Goal: Task Accomplishment & Management: Manage account settings

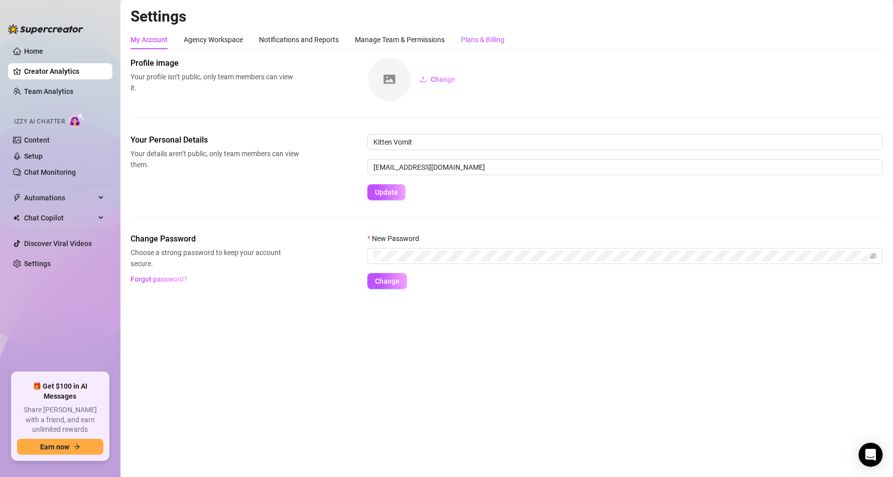
click at [488, 38] on div "Plans & Billing" at bounding box center [483, 39] width 44 height 11
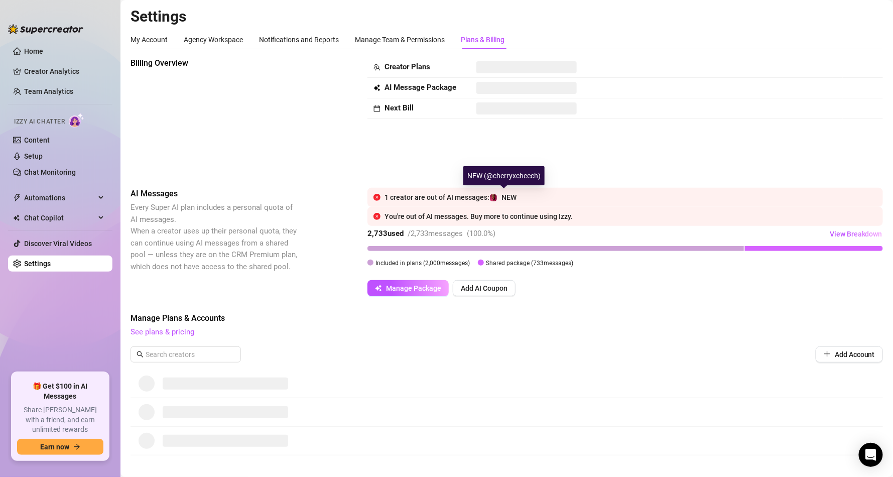
click at [515, 197] on span "NEW" at bounding box center [508, 197] width 15 height 8
click at [428, 280] on button "Manage Package" at bounding box center [407, 288] width 81 height 16
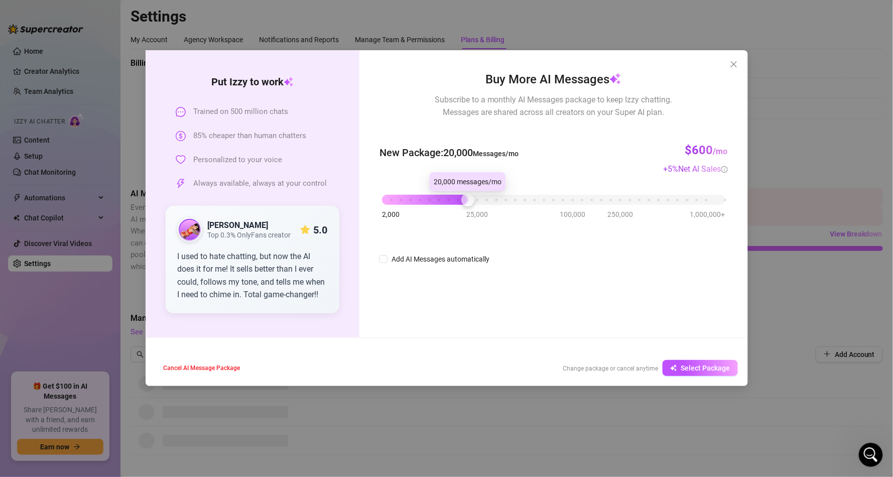
click at [472, 194] on div "2,000 25,000 100,000 250,000 1,000,000+" at bounding box center [553, 196] width 343 height 6
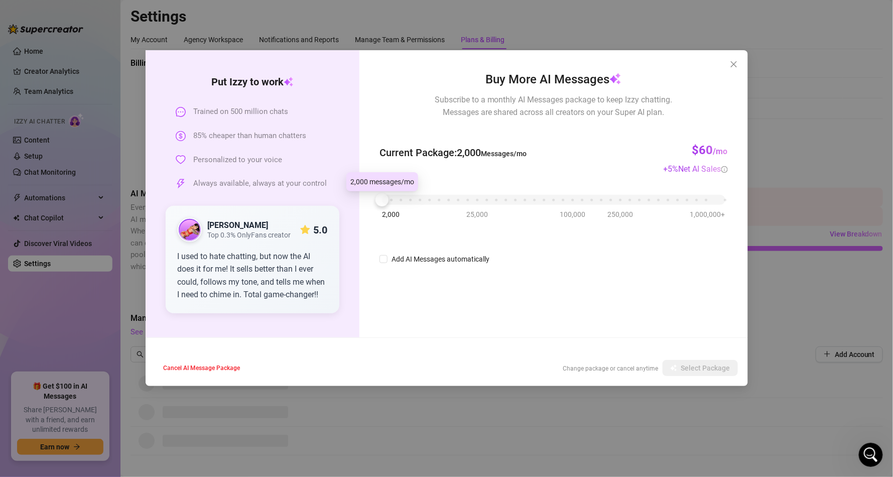
drag, startPoint x: 472, startPoint y: 196, endPoint x: 161, endPoint y: 233, distance: 312.8
click at [163, 233] on div "Put [PERSON_NAME] to work Trained on 500 million chats 85% cheaper than human c…" at bounding box center [447, 193] width 602 height 287
click at [680, 238] on div "Buy More AI Messages Subscribe to a monthly AI Messages package to keep Izzy ch…" at bounding box center [553, 167] width 348 height 195
click at [597, 311] on div "Buy More AI Messages Subscribe to a monthly AI Messages package to keep Izzy ch…" at bounding box center [553, 193] width 388 height 287
click at [385, 262] on input "Add AI Messages automatically" at bounding box center [383, 259] width 8 height 8
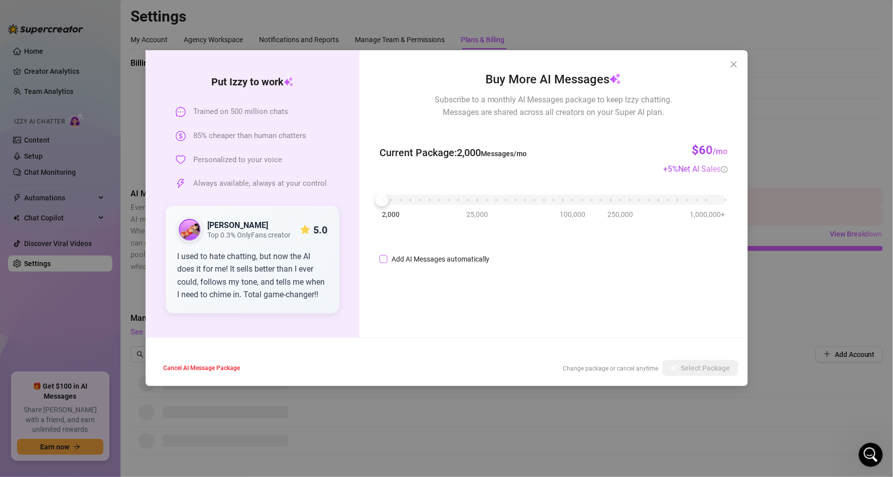
checkbox input "true"
drag, startPoint x: 532, startPoint y: 257, endPoint x: 499, endPoint y: 258, distance: 33.1
click at [499, 258] on div "once 85% is used" at bounding box center [532, 259] width 80 height 16
type input "97%"
click at [678, 299] on div "Buy More AI Messages Subscribe to a monthly AI Messages package to keep Izzy ch…" at bounding box center [553, 193] width 388 height 287
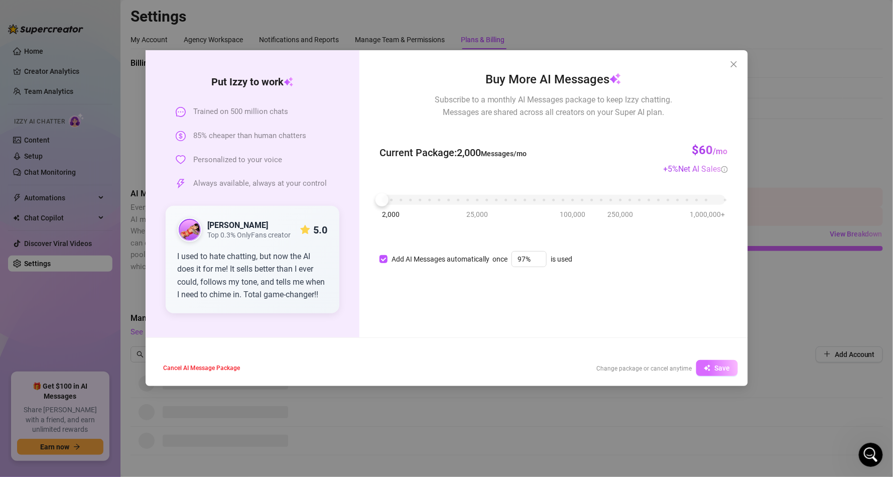
click at [717, 368] on span "Save" at bounding box center [723, 368] width 16 height 8
click at [735, 64] on icon "close" at bounding box center [734, 64] width 8 height 8
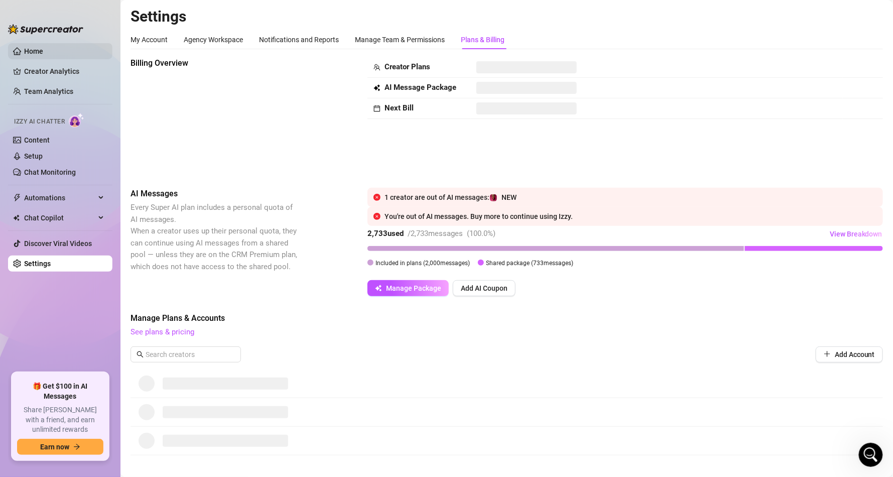
click at [43, 50] on link "Home" at bounding box center [33, 51] width 19 height 8
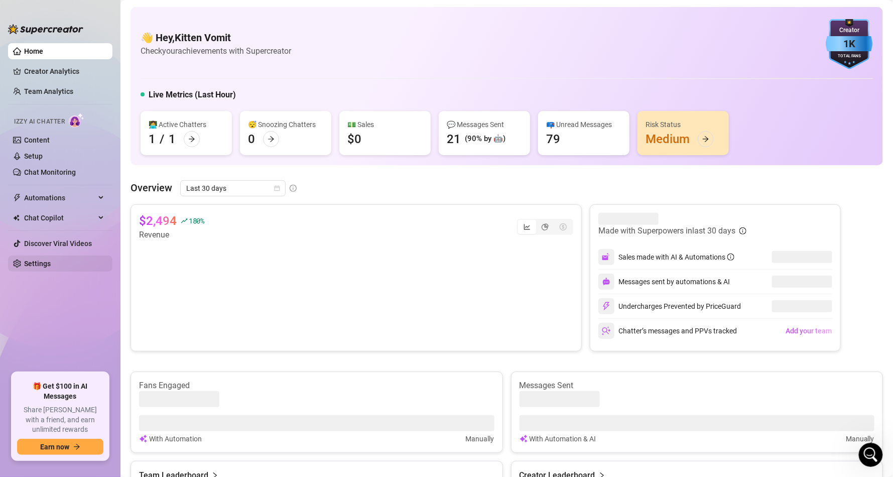
click at [50, 261] on link "Settings" at bounding box center [37, 263] width 27 height 8
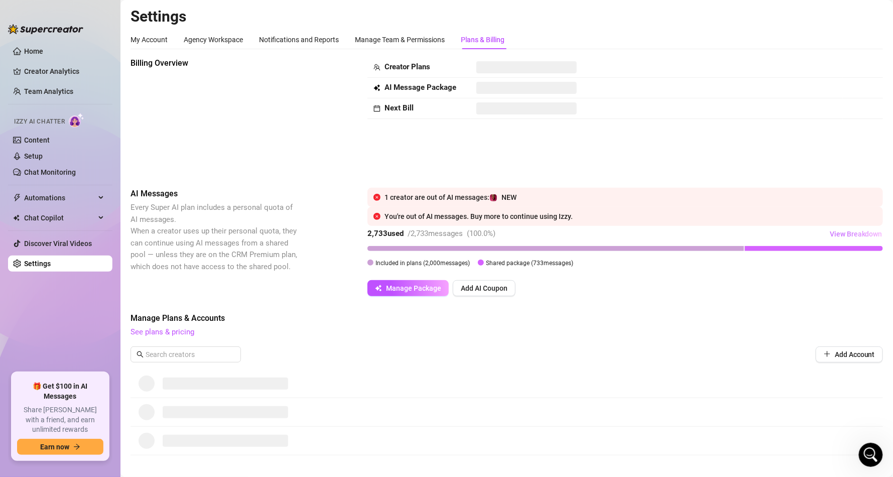
click at [851, 233] on span "View Breakdown" at bounding box center [855, 234] width 53 height 8
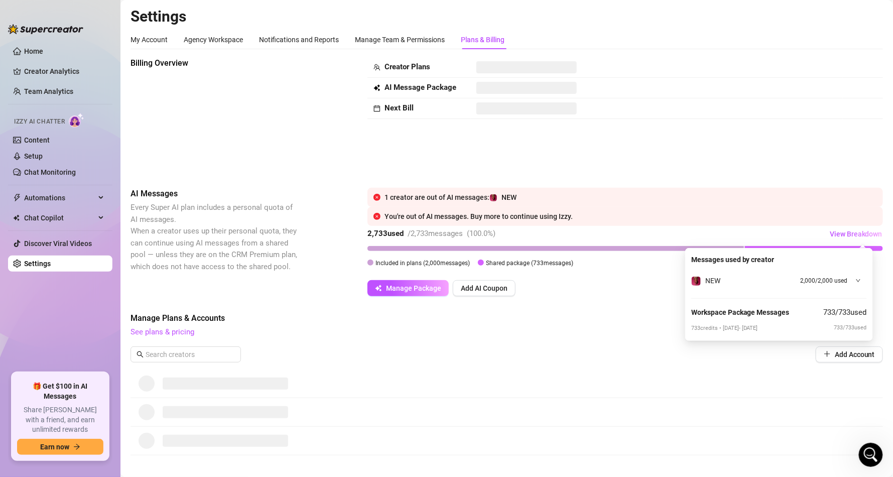
click at [856, 281] on icon "down" at bounding box center [858, 280] width 5 height 5
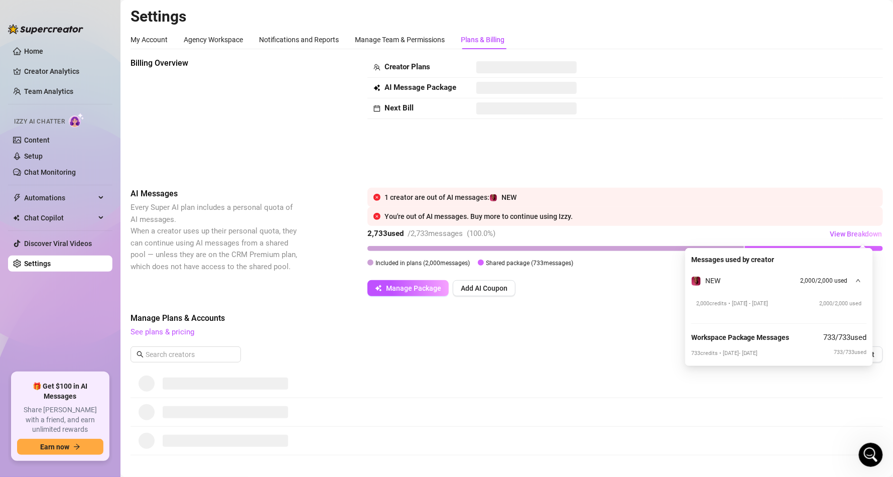
click at [578, 312] on span "Manage Plans & Accounts" at bounding box center [506, 318] width 752 height 12
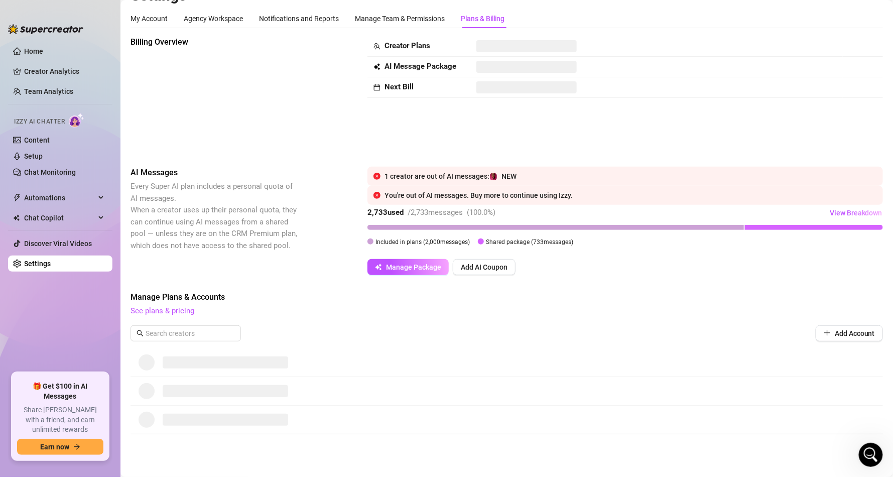
scroll to position [103, 0]
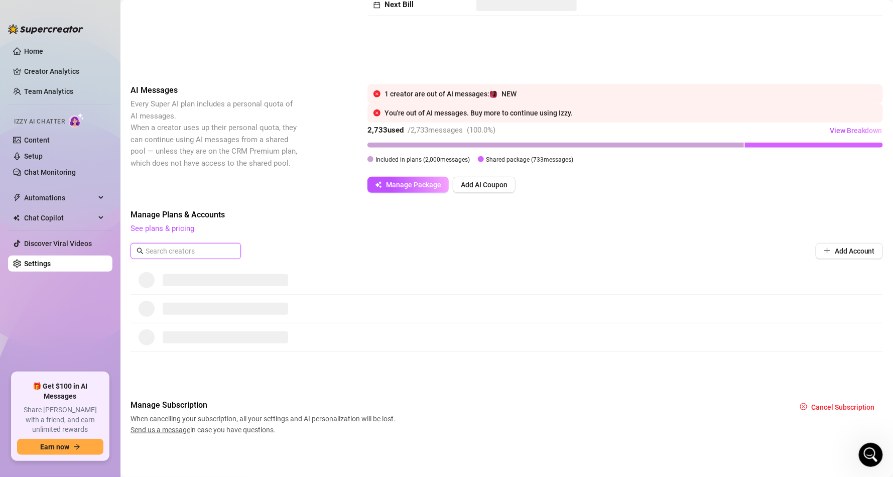
click at [214, 253] on input "text" at bounding box center [186, 250] width 81 height 11
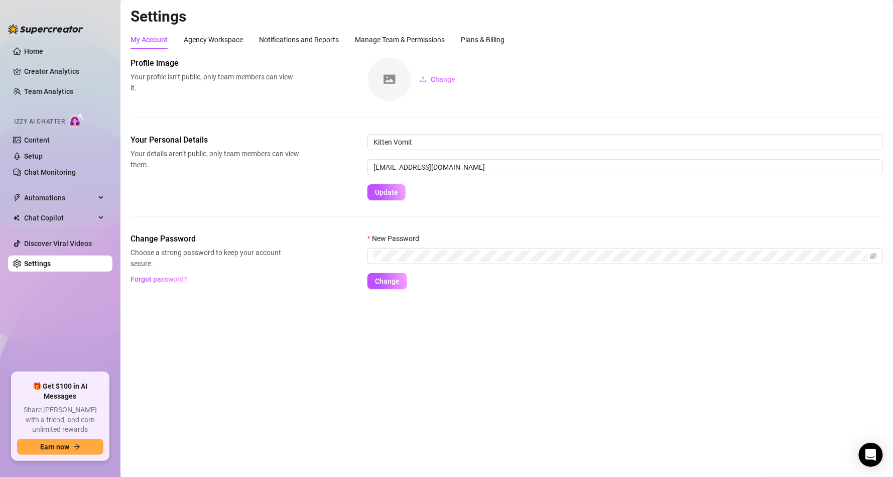
drag, startPoint x: 41, startPoint y: 137, endPoint x: 0, endPoint y: 88, distance: 63.7
click at [40, 136] on link "Content" at bounding box center [37, 140] width 26 height 8
